Goal: Transaction & Acquisition: Subscribe to service/newsletter

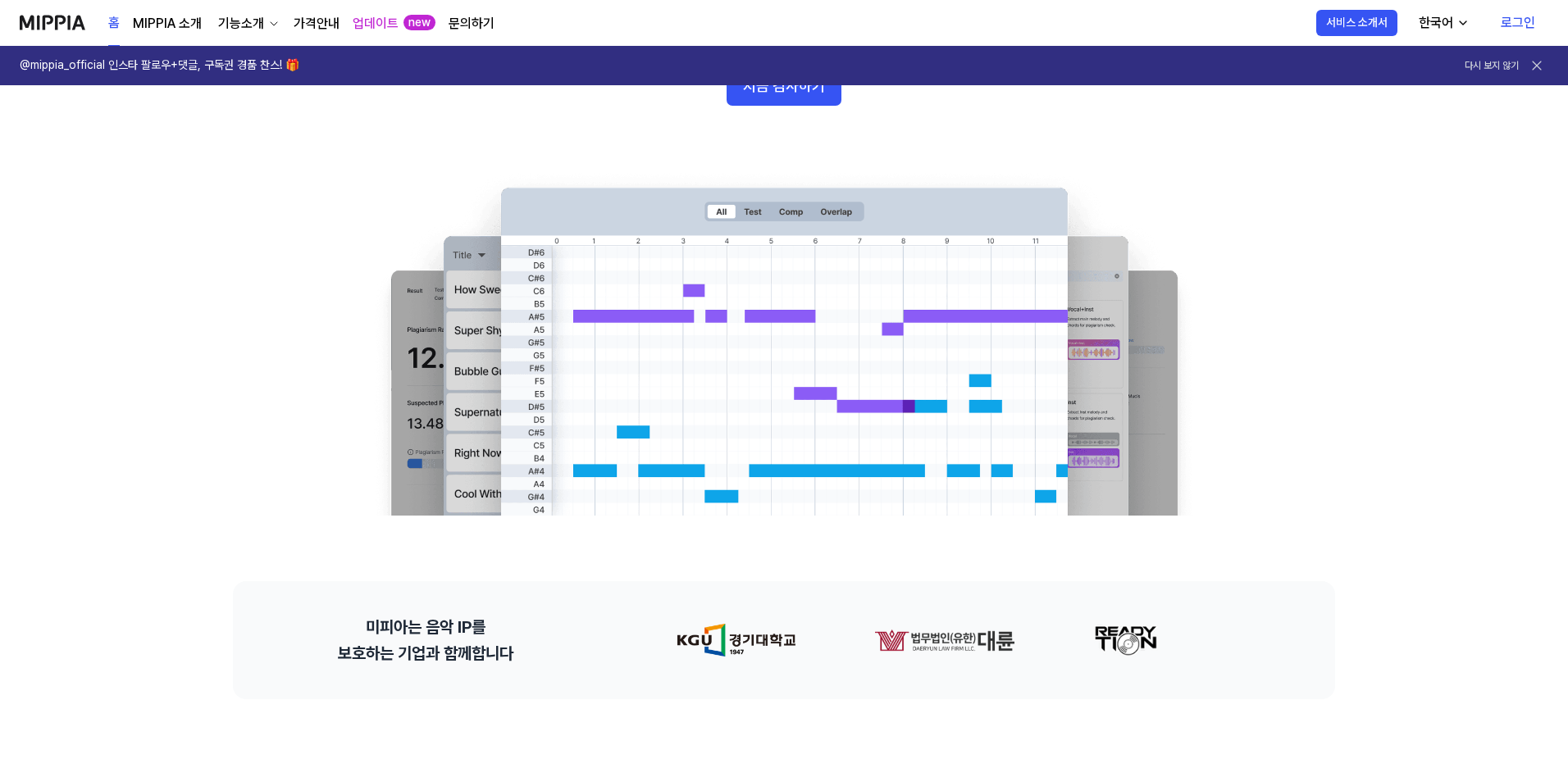
scroll to position [82, 0]
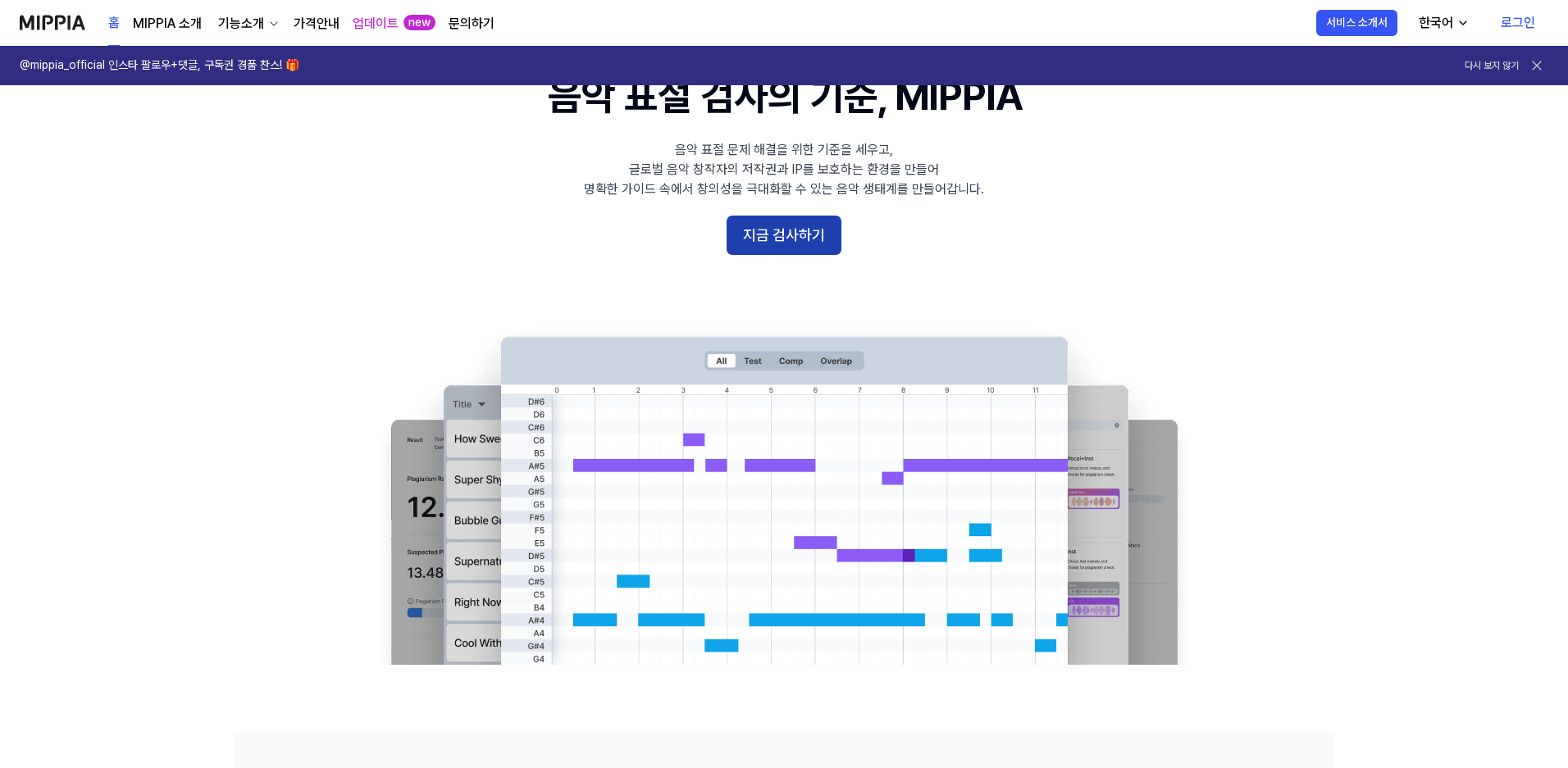
click at [778, 235] on button "지금 검사하기" at bounding box center [784, 236] width 115 height 40
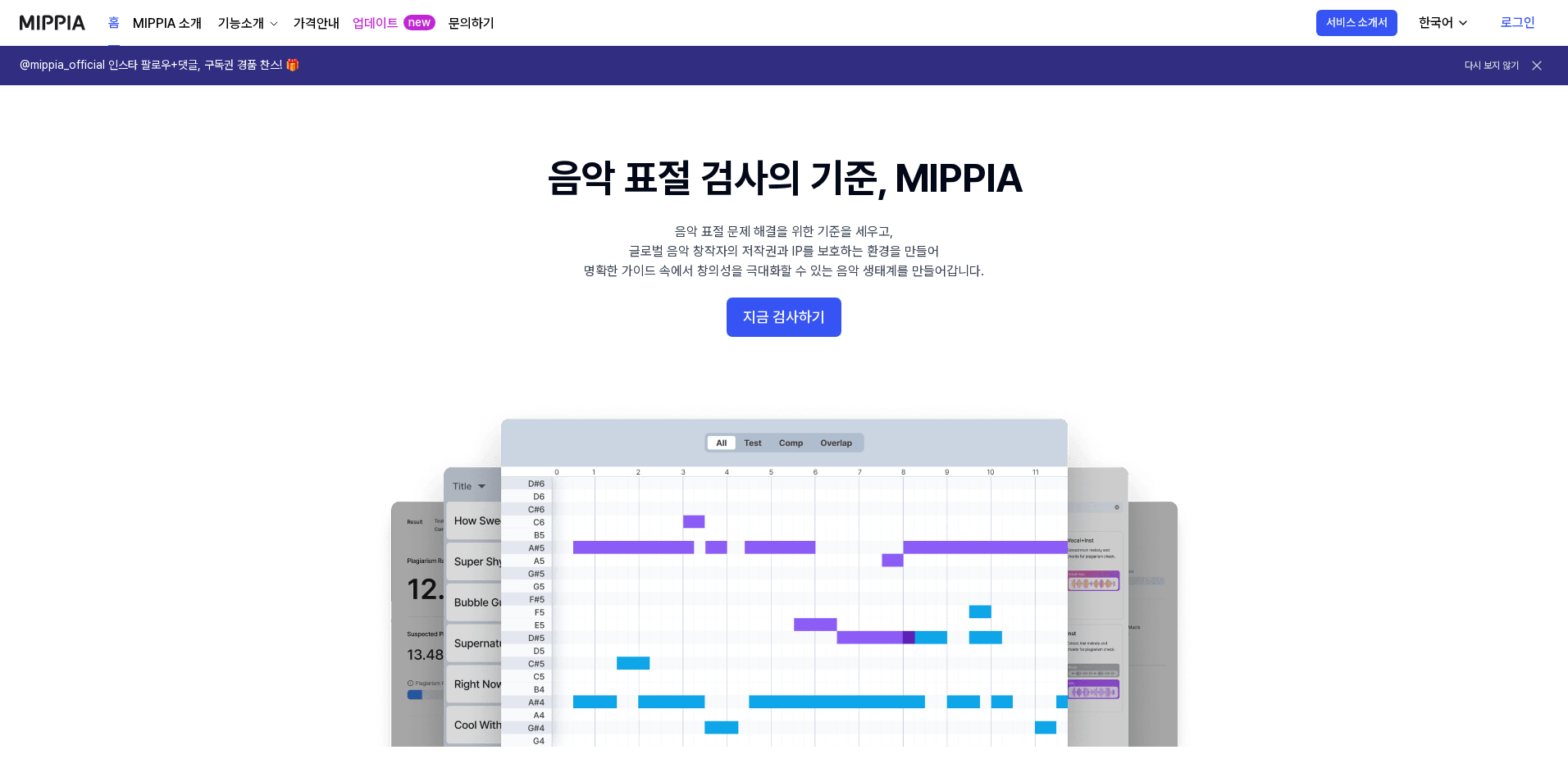
click at [1536, 68] on icon at bounding box center [1537, 66] width 16 height 16
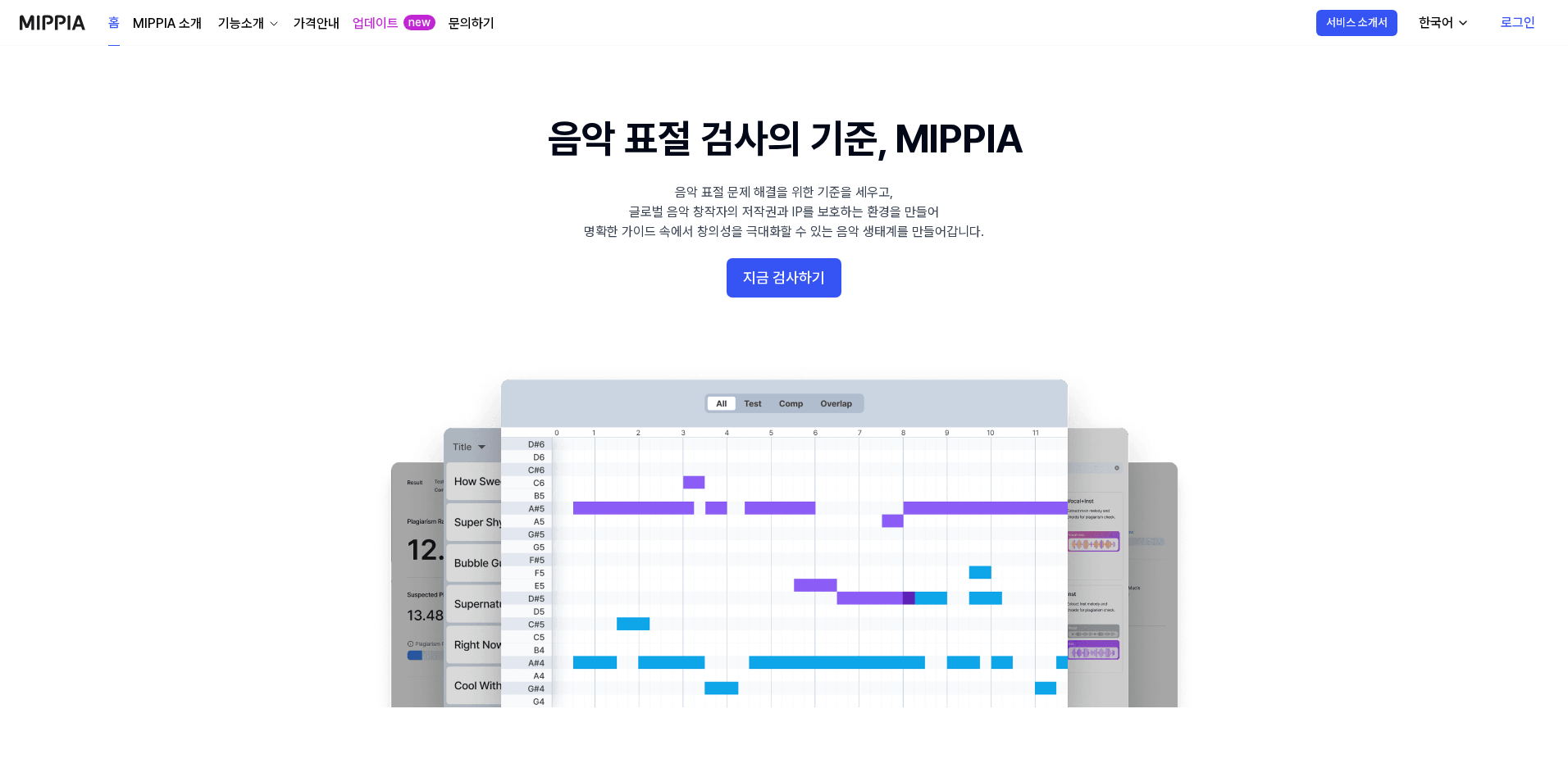
click at [312, 28] on link "가격안내" at bounding box center [316, 23] width 46 height 20
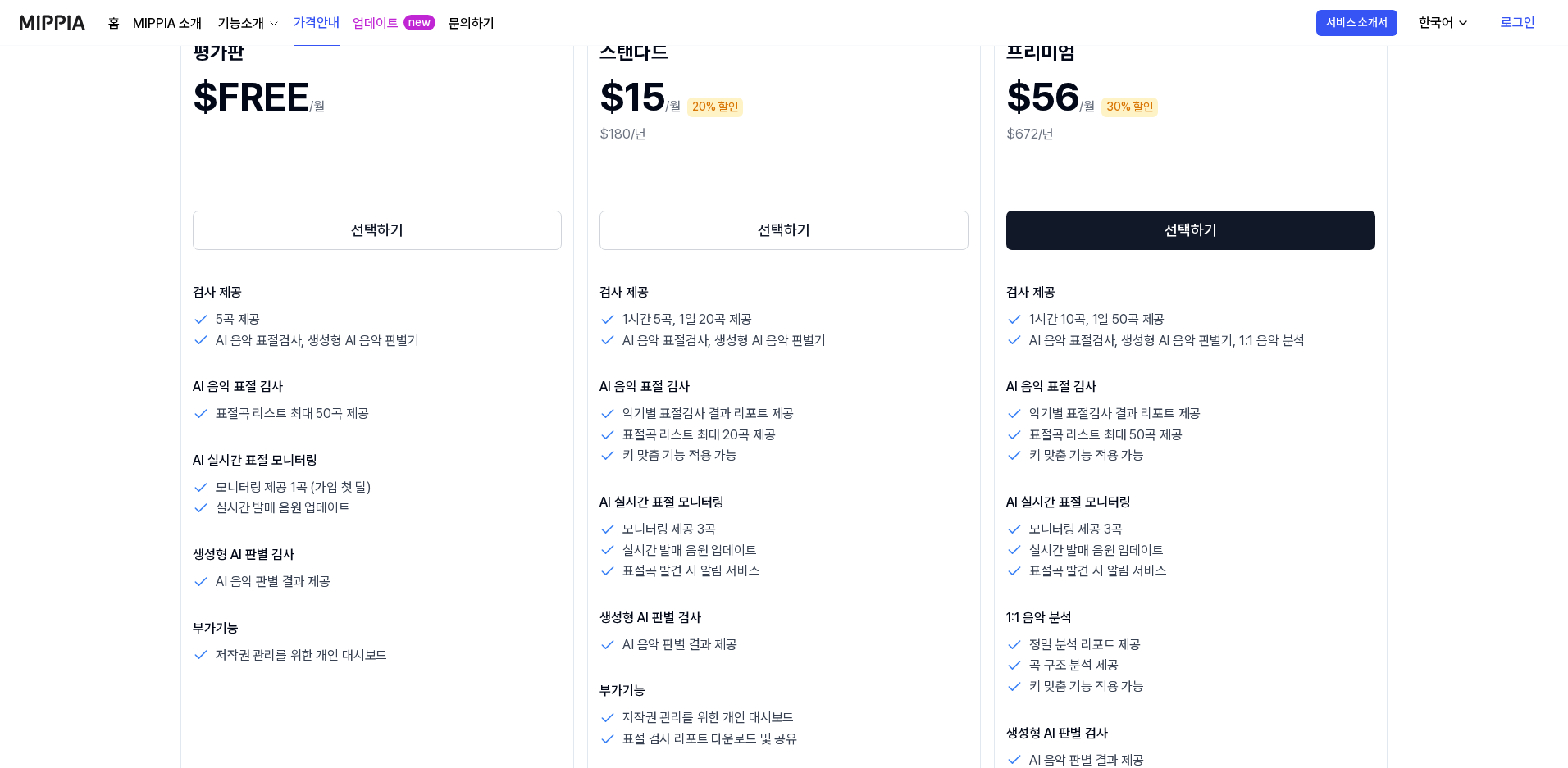
scroll to position [246, 0]
